Goal: Information Seeking & Learning: Learn about a topic

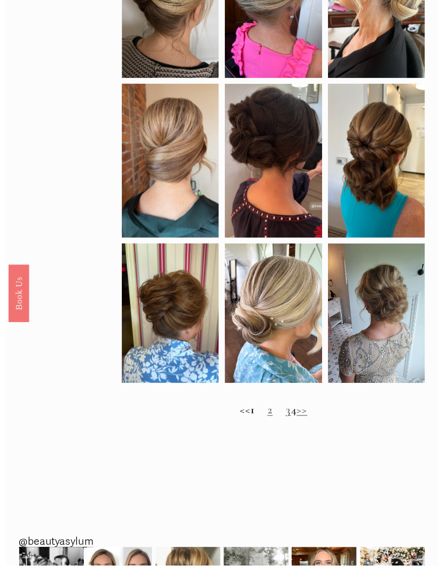
scroll to position [422, 0]
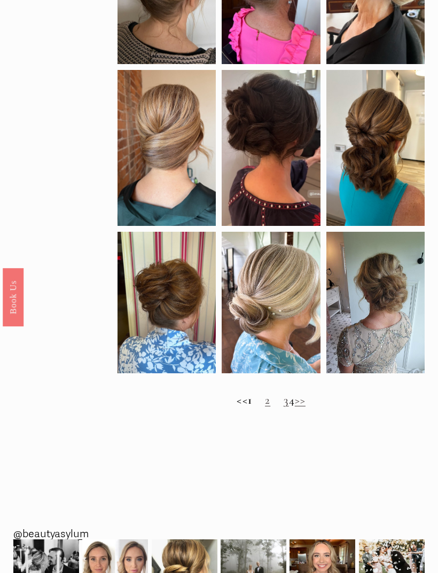
click at [265, 407] on link "2" at bounding box center [267, 400] width 5 height 14
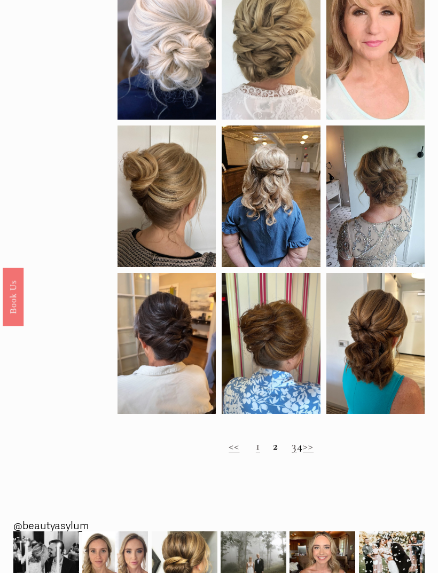
scroll to position [367, 0]
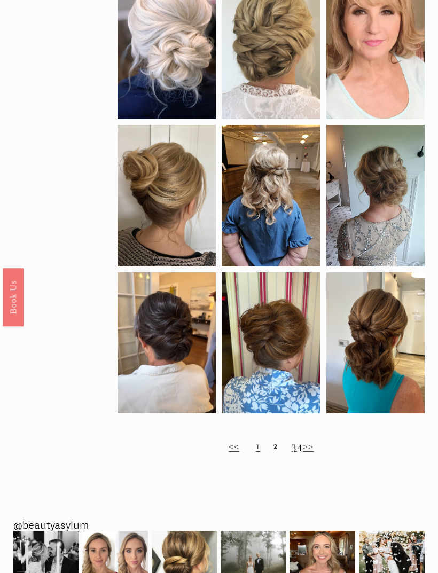
click at [292, 452] on link "3" at bounding box center [294, 445] width 5 height 14
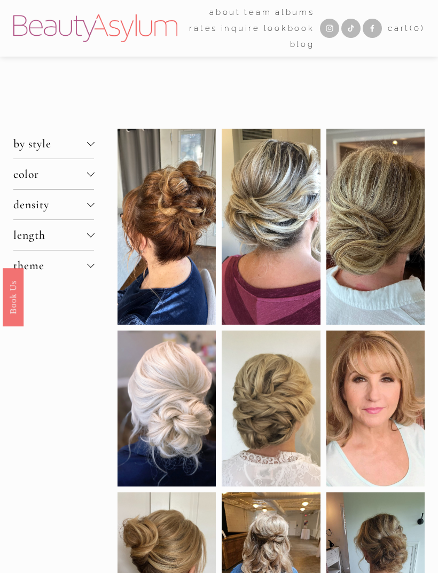
scroll to position [402, 0]
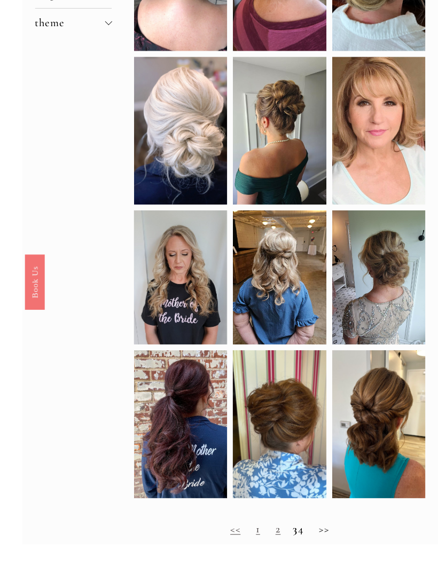
scroll to position [298, 0]
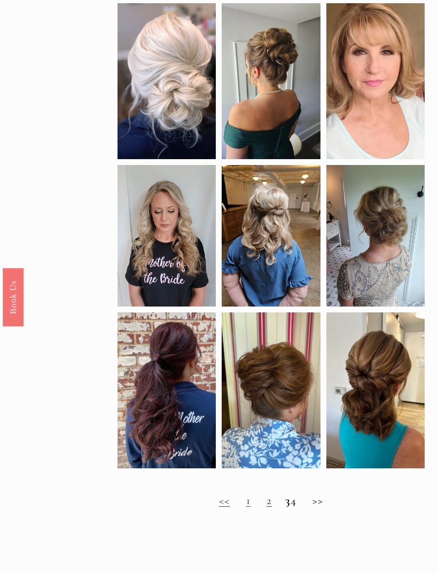
click at [300, 508] on h2 "<< 1 2 3 4 >>" at bounding box center [270, 501] width 307 height 14
click at [302, 507] on h2 "<< 1 2 3 4 >>" at bounding box center [270, 501] width 307 height 14
click at [301, 508] on h2 "<< 1 2 3 4 >>" at bounding box center [270, 501] width 307 height 14
click at [285, 508] on h2 "<< 1 2 3 4 >>" at bounding box center [270, 501] width 307 height 14
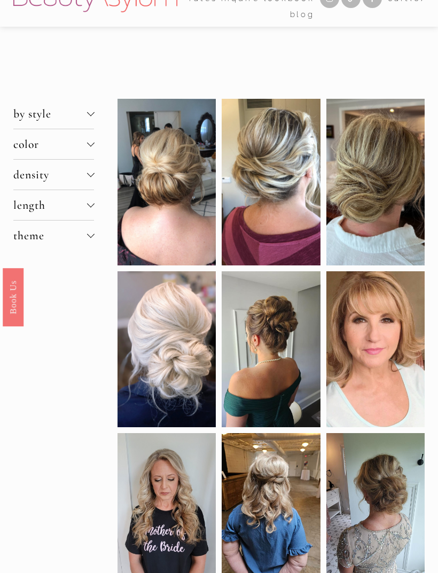
scroll to position [0, 0]
